Goal: Task Accomplishment & Management: Use online tool/utility

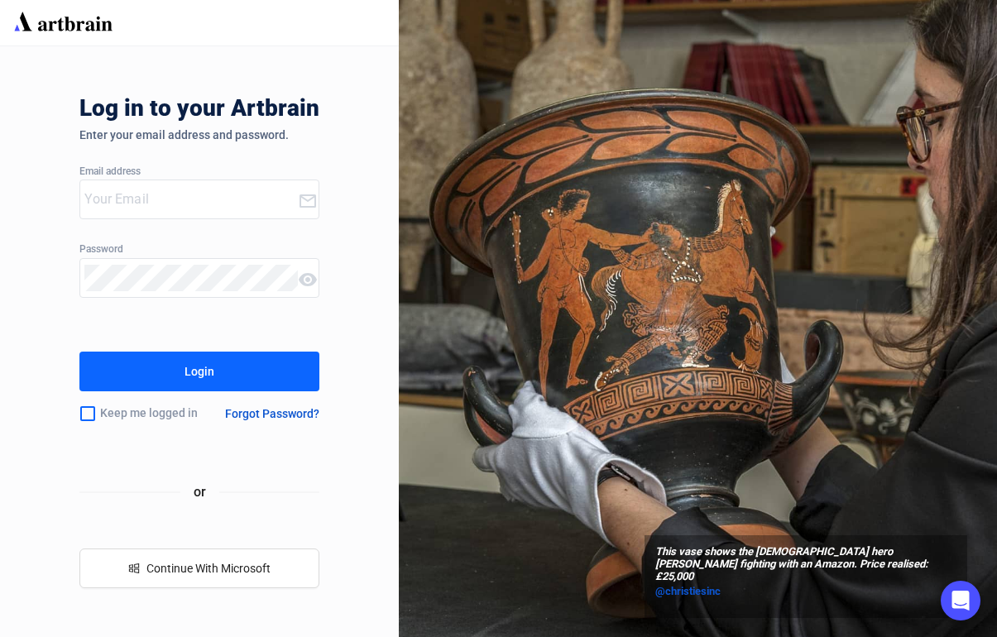
type input "[EMAIL_ADDRESS][DOMAIN_NAME]"
click at [252, 386] on button "Login" at bounding box center [198, 372] width 239 height 40
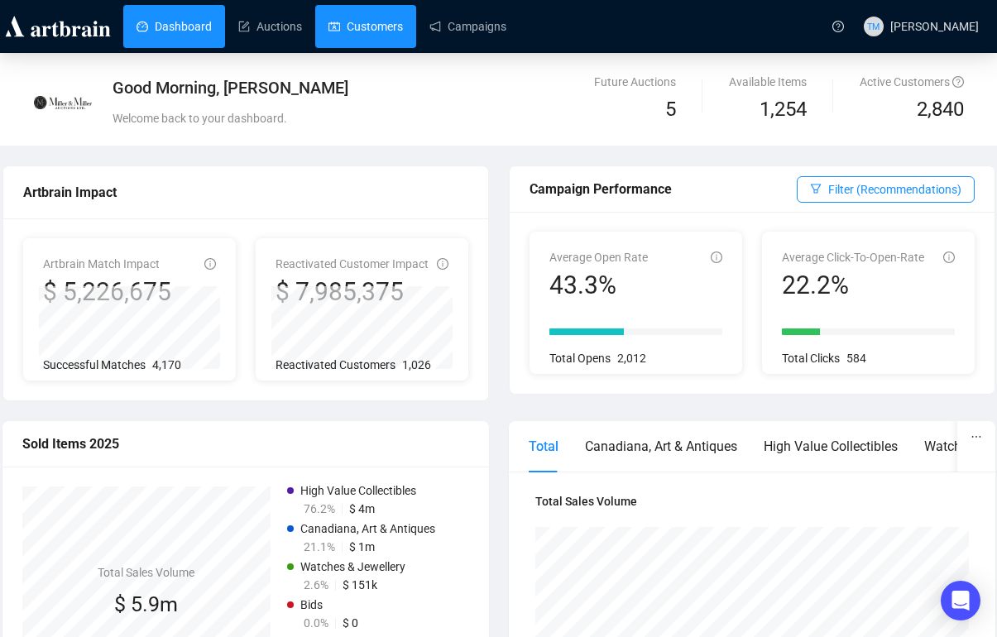
click at [370, 15] on link "Customers" at bounding box center [365, 26] width 74 height 43
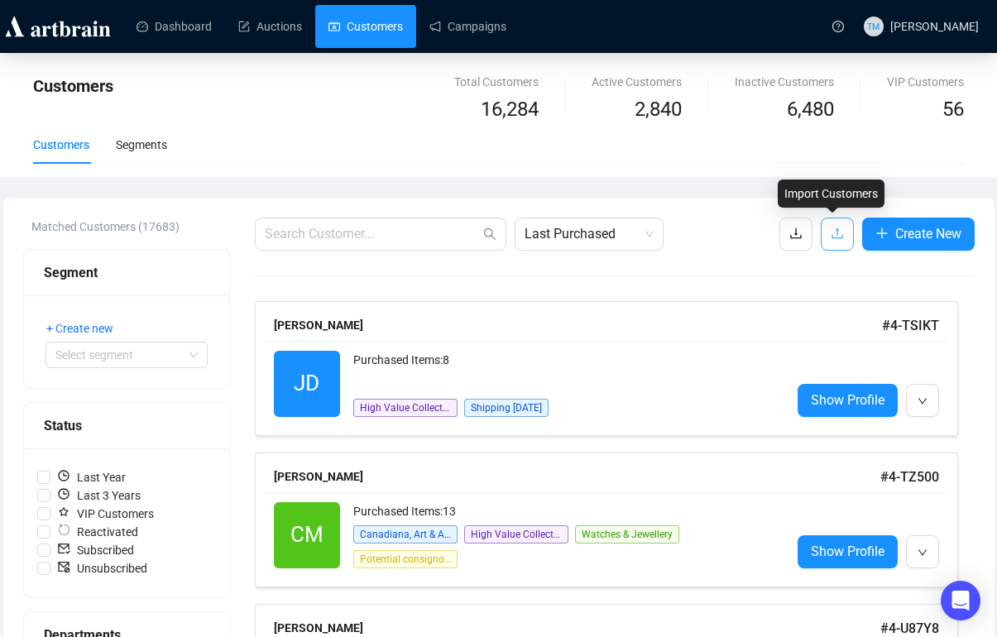
click at [831, 239] on icon "upload" at bounding box center [837, 233] width 13 height 13
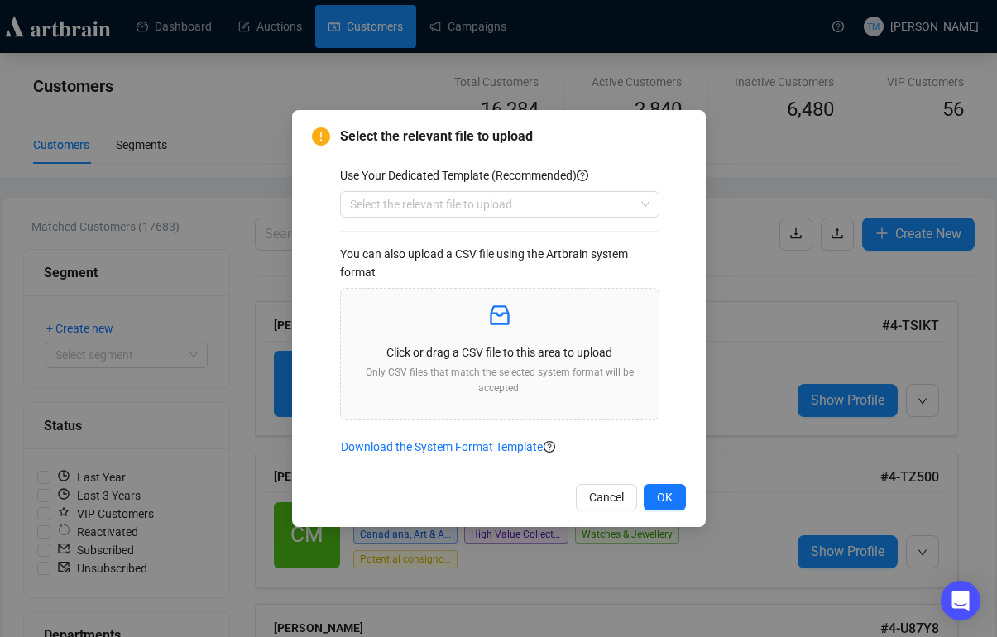
click at [664, 197] on div "Use Your Dedicated Template (Recommended) Select the relevant file to upload Yo…" at bounding box center [513, 316] width 346 height 301
click at [631, 204] on input "search" at bounding box center [492, 204] width 285 height 25
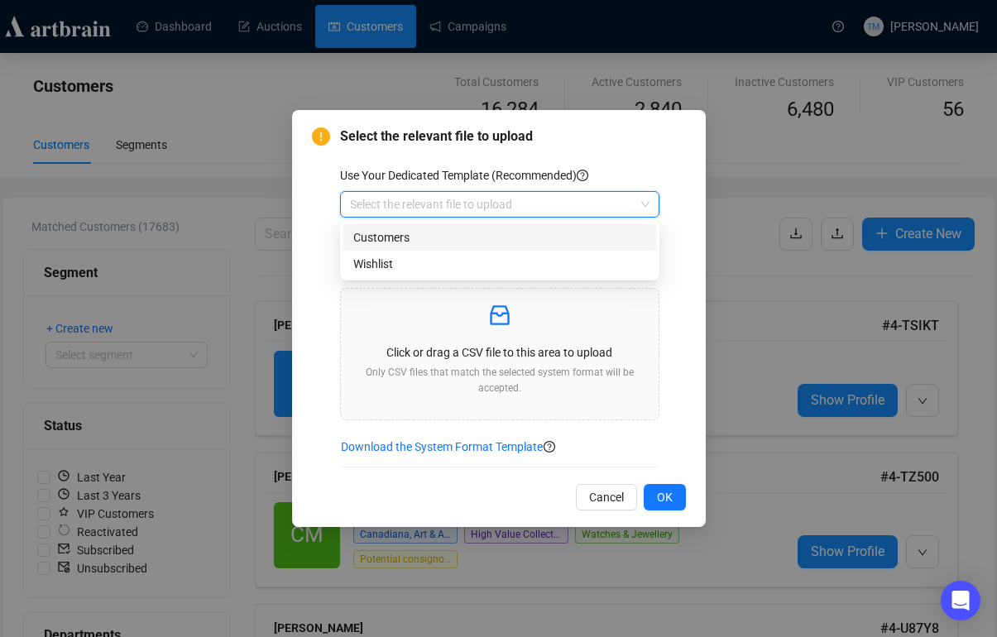
click at [618, 228] on div "Customers" at bounding box center [499, 237] width 293 height 18
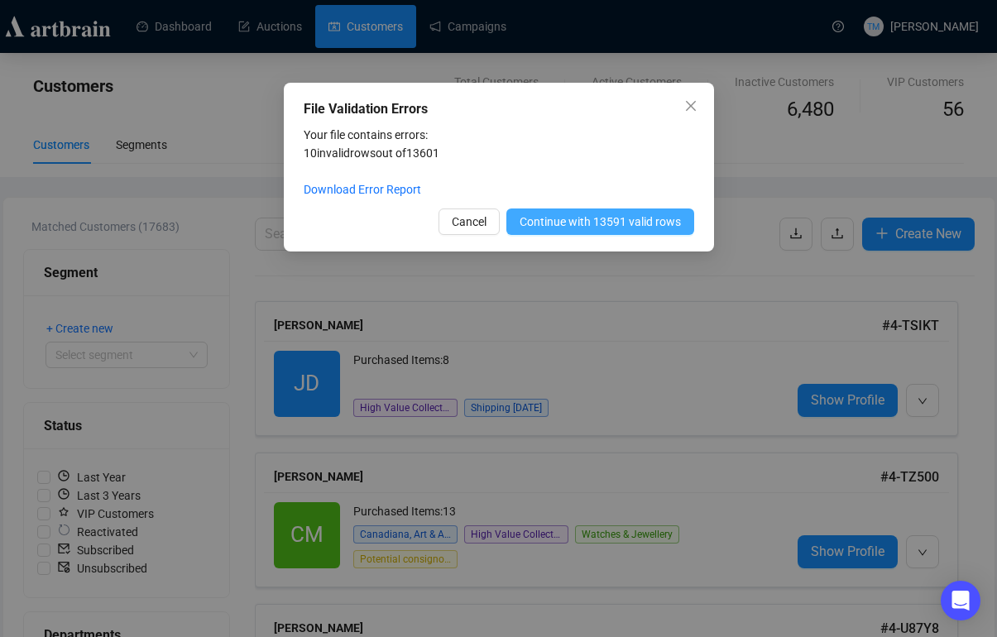
click at [587, 224] on span "Continue with 13591 valid rows" at bounding box center [600, 222] width 161 height 18
